Goal: Task Accomplishment & Management: Manage account settings

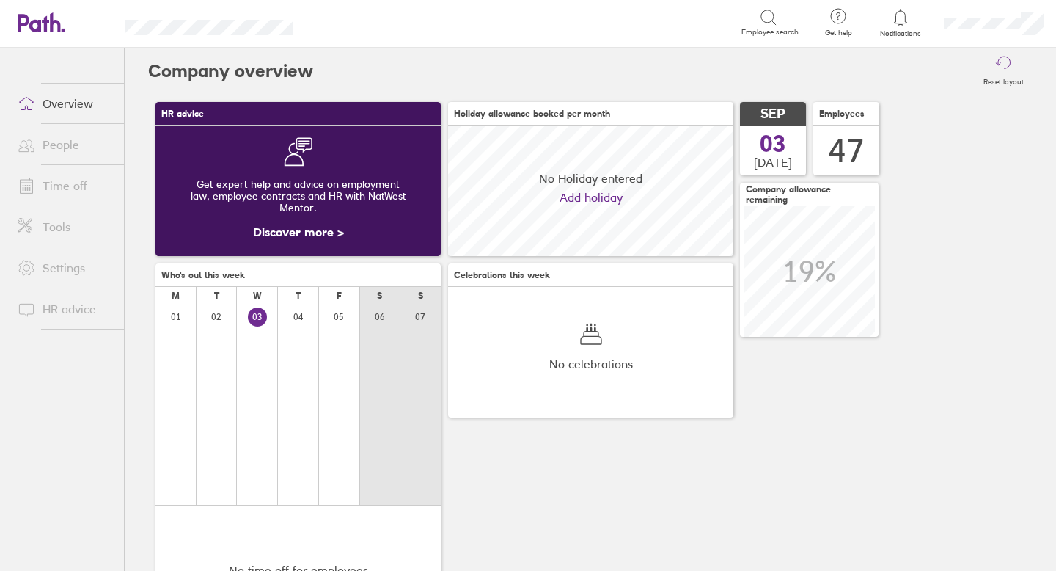
scroll to position [131, 285]
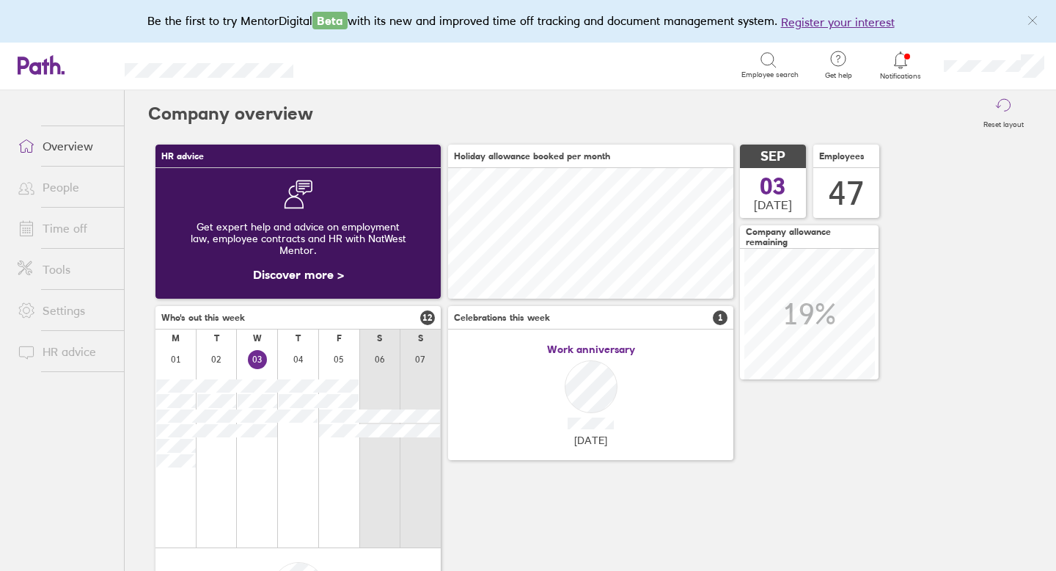
click at [78, 228] on link "Time off" at bounding box center [65, 227] width 118 height 29
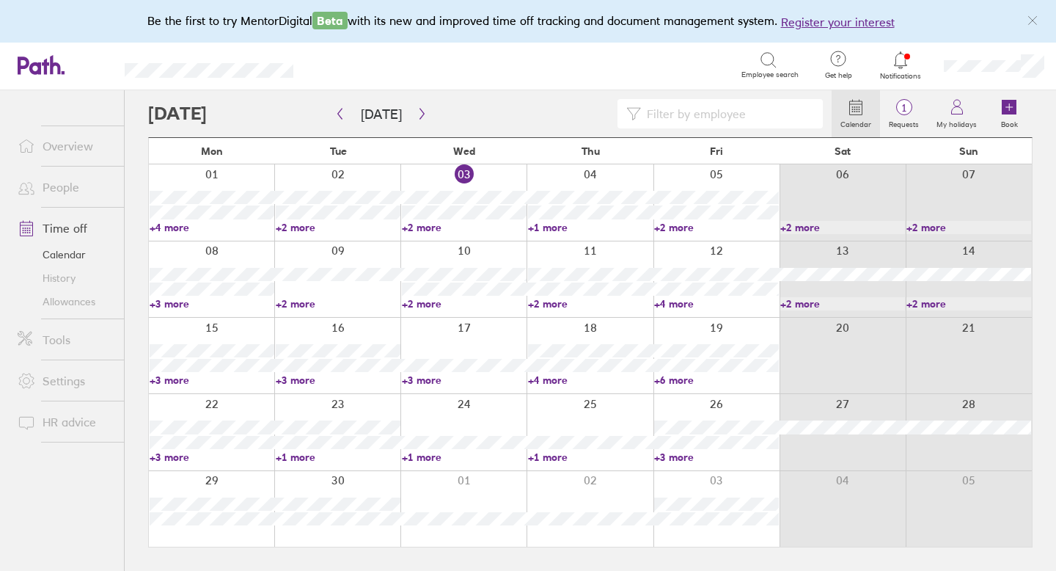
click at [63, 299] on link "Allowances" at bounding box center [65, 301] width 118 height 23
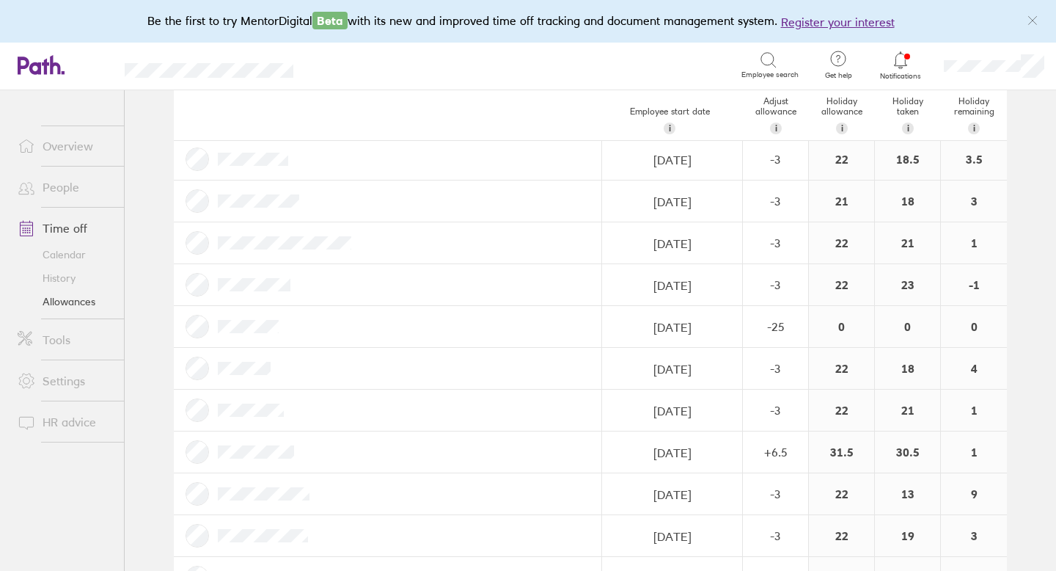
scroll to position [1064, 0]
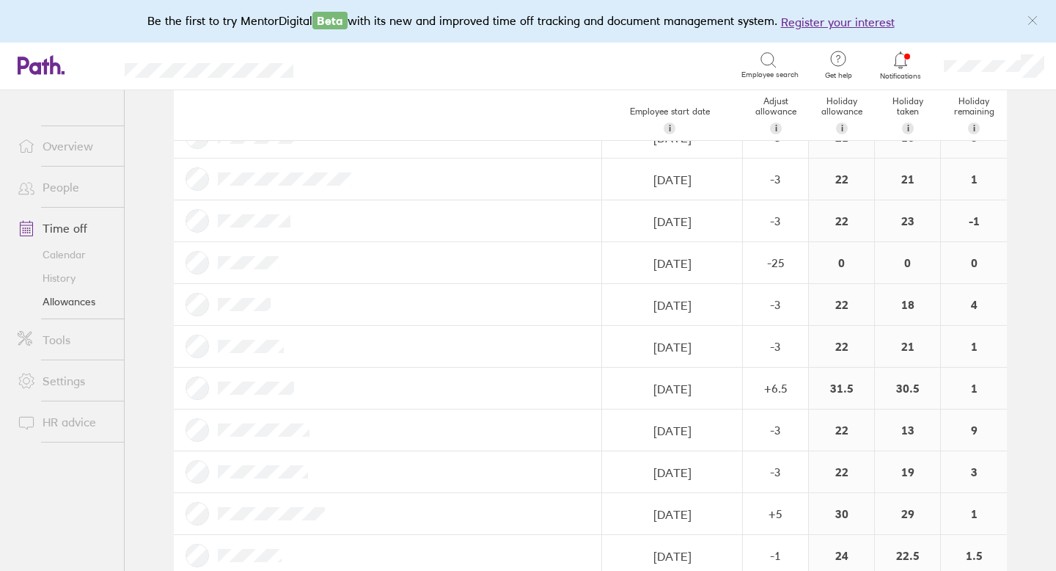
click at [78, 228] on link "Time off" at bounding box center [65, 227] width 118 height 29
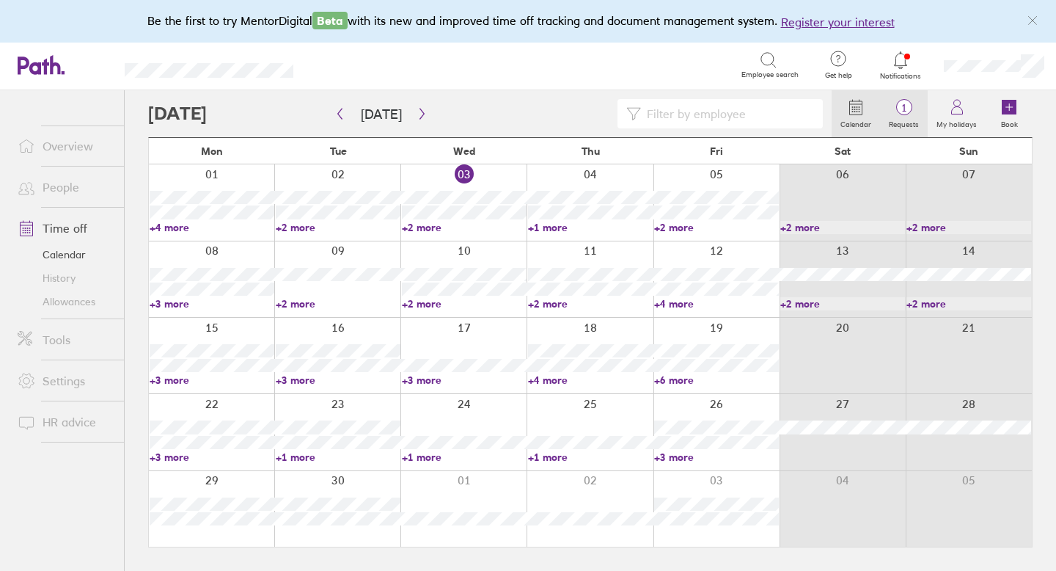
click at [905, 117] on label "Requests" at bounding box center [904, 122] width 48 height 13
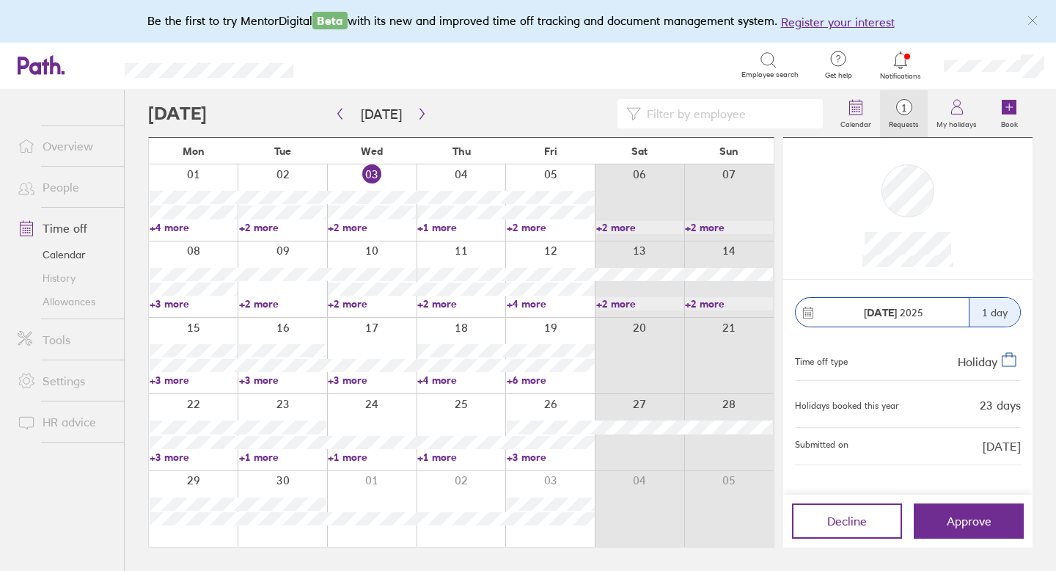
click at [67, 298] on link "Allowances" at bounding box center [65, 301] width 118 height 23
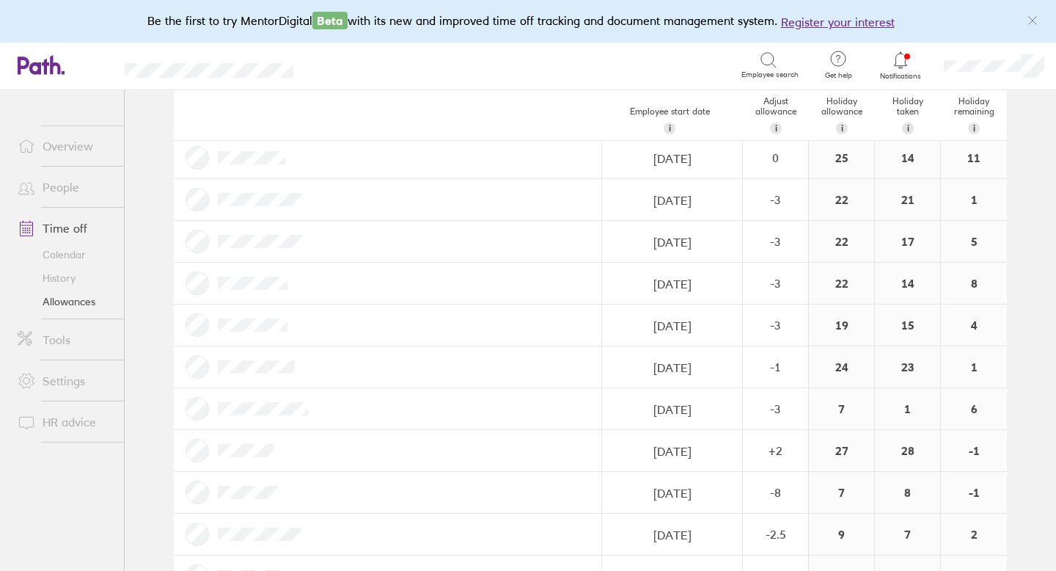
scroll to position [461, 0]
click at [902, 54] on icon at bounding box center [901, 60] width 18 height 18
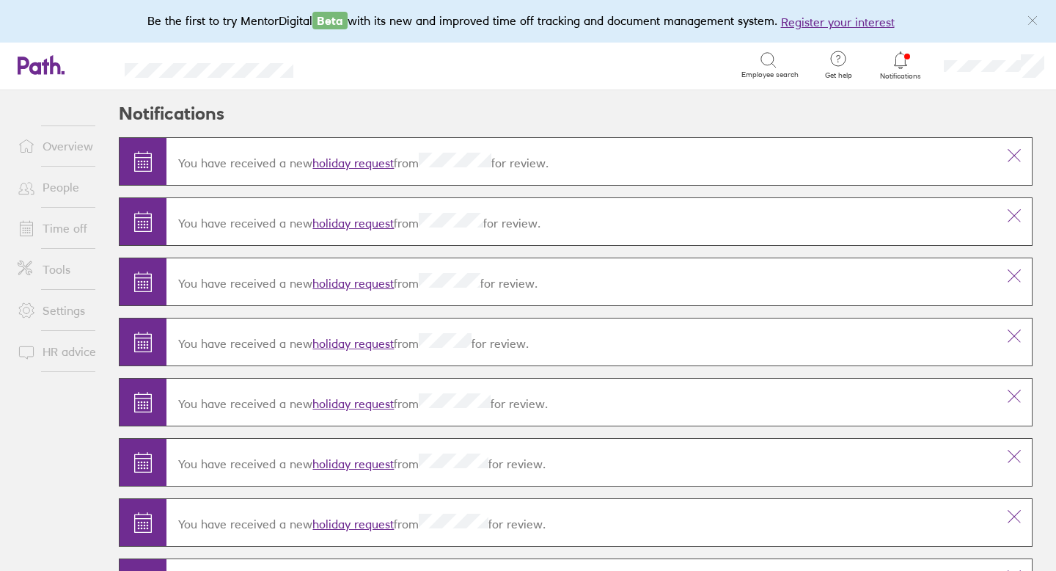
click at [906, 59] on icon at bounding box center [901, 60] width 18 height 18
click at [902, 55] on icon at bounding box center [901, 60] width 18 height 18
click at [328, 162] on link "holiday request" at bounding box center [352, 163] width 81 height 15
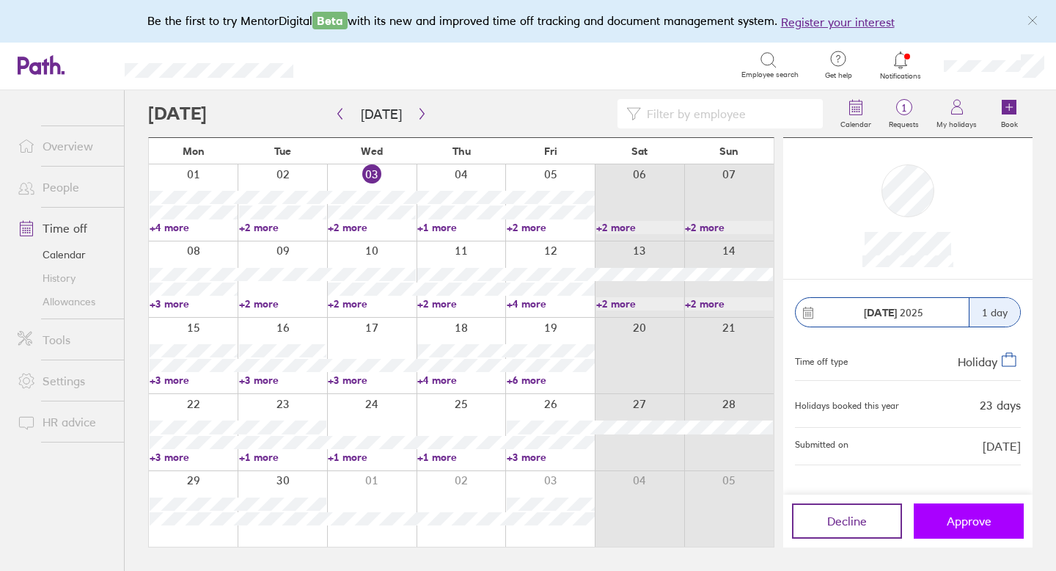
click at [965, 528] on button "Approve" at bounding box center [969, 520] width 110 height 35
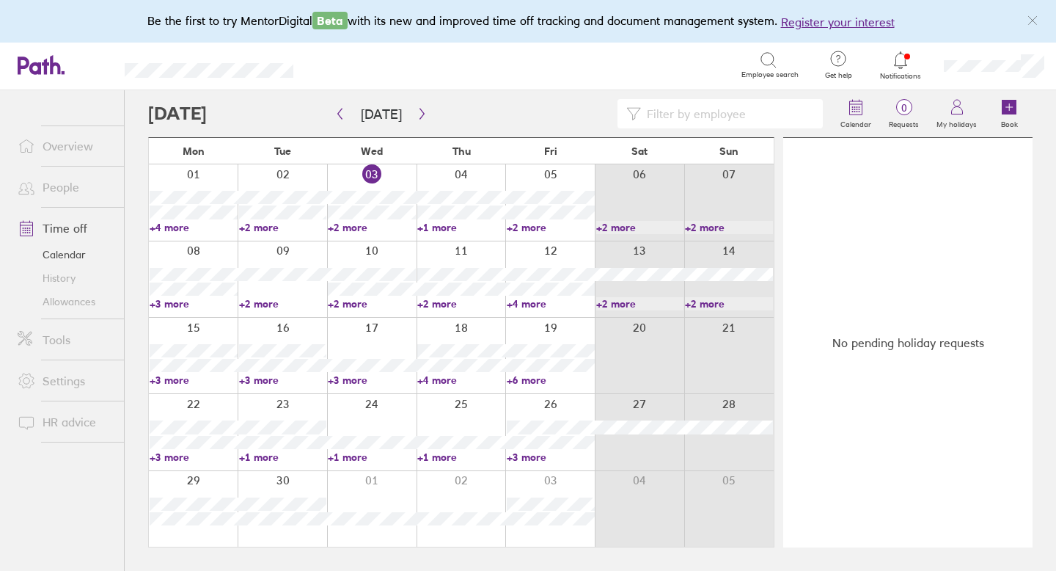
click at [79, 301] on link "Allowances" at bounding box center [65, 301] width 118 height 23
